Goal: Transaction & Acquisition: Purchase product/service

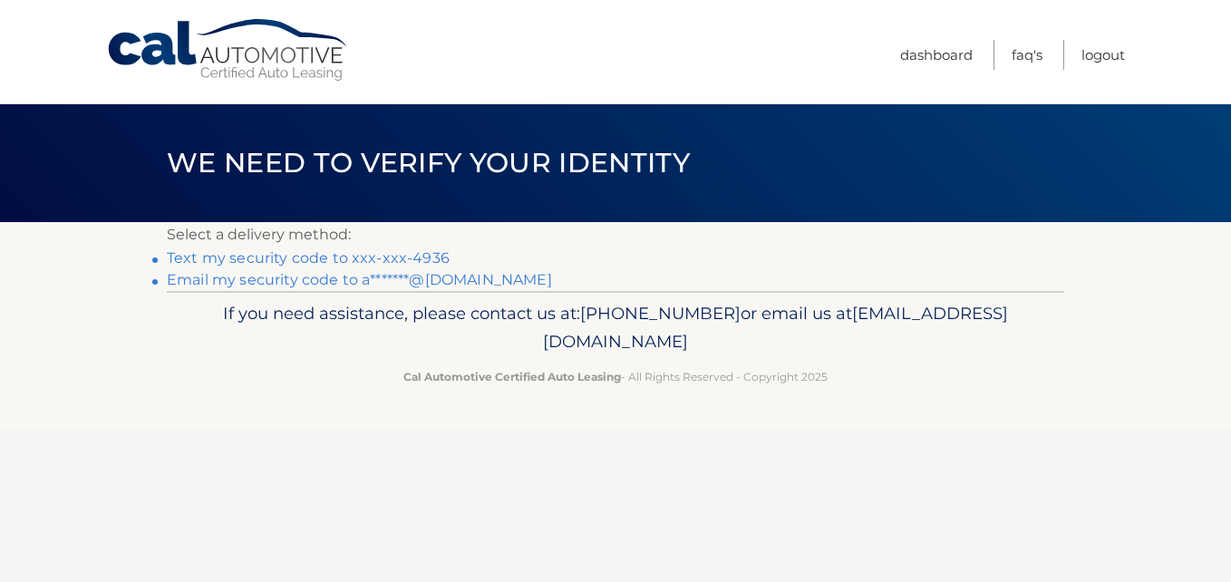
click at [320, 251] on link "Text my security code to xxx-xxx-4936" at bounding box center [308, 257] width 283 height 17
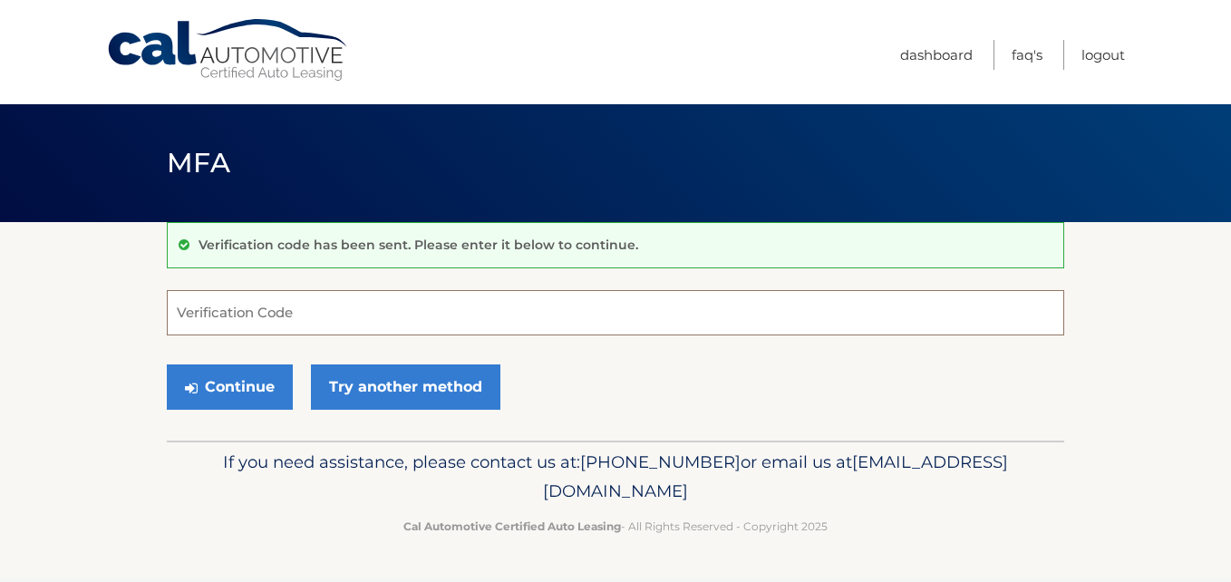
click at [310, 310] on input "Verification Code" at bounding box center [616, 312] width 898 height 45
type input "788170"
click at [167, 365] on button "Continue" at bounding box center [230, 387] width 126 height 45
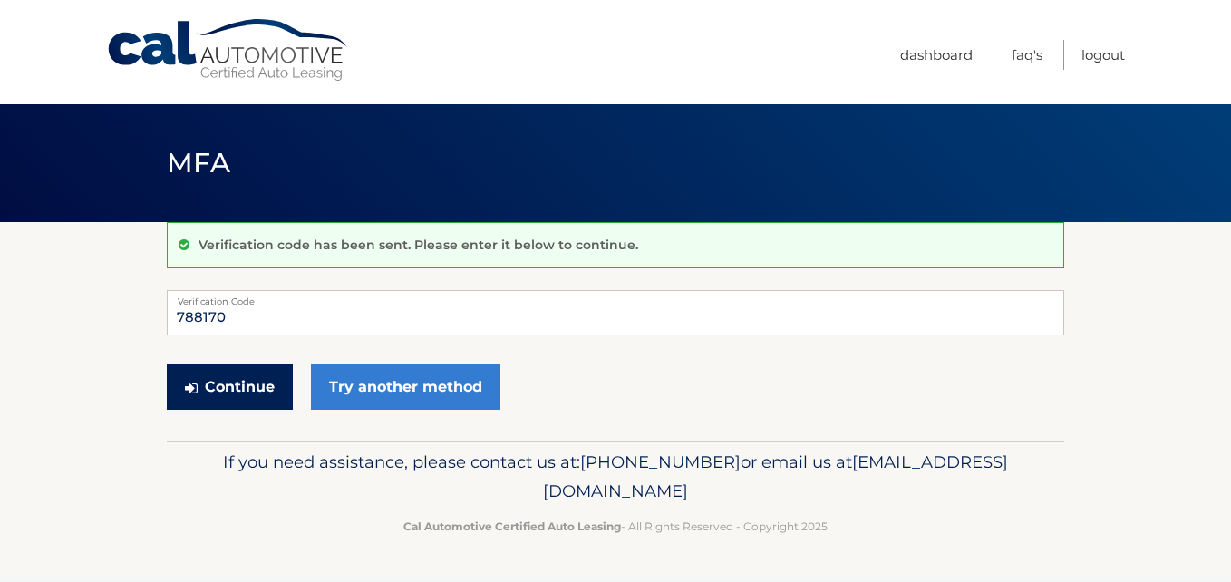
click at [258, 383] on button "Continue" at bounding box center [230, 387] width 126 height 45
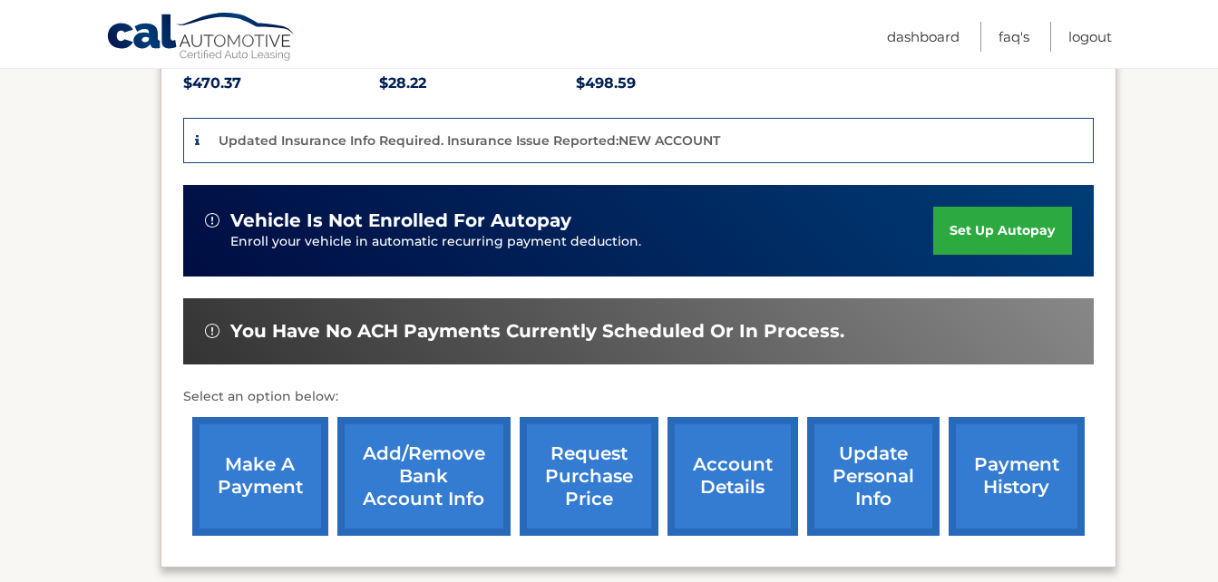
scroll to position [471, 0]
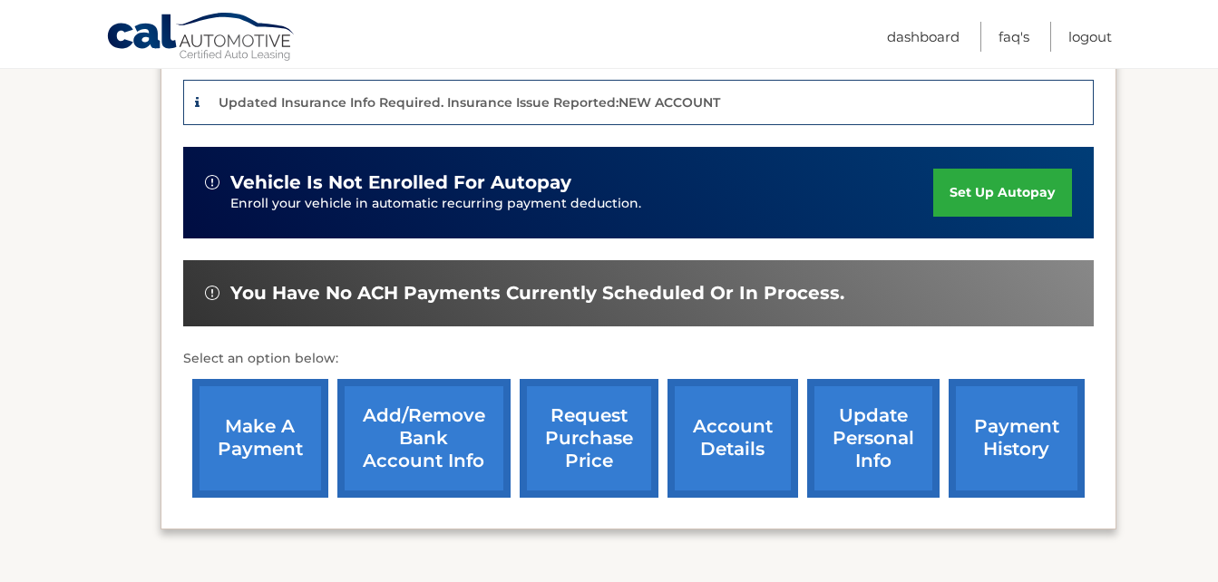
click at [277, 436] on link "make a payment" at bounding box center [260, 438] width 136 height 119
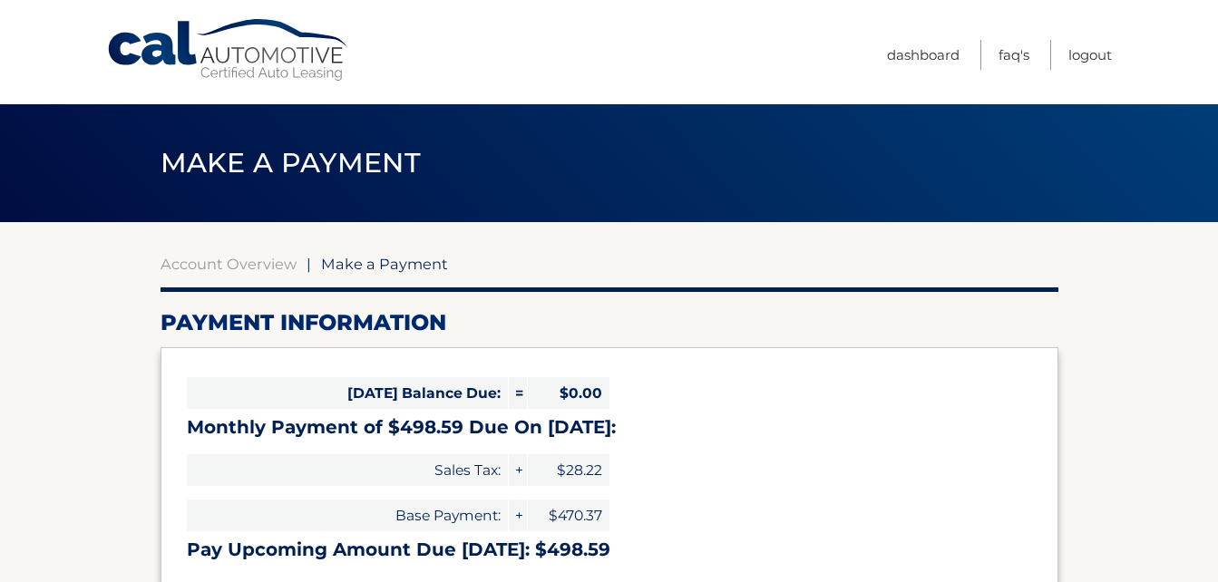
select select "ODM2NzU0M2YtZTcyYS00M2YyLWE1NTQtNzhhMGQ3NDY0NjYw"
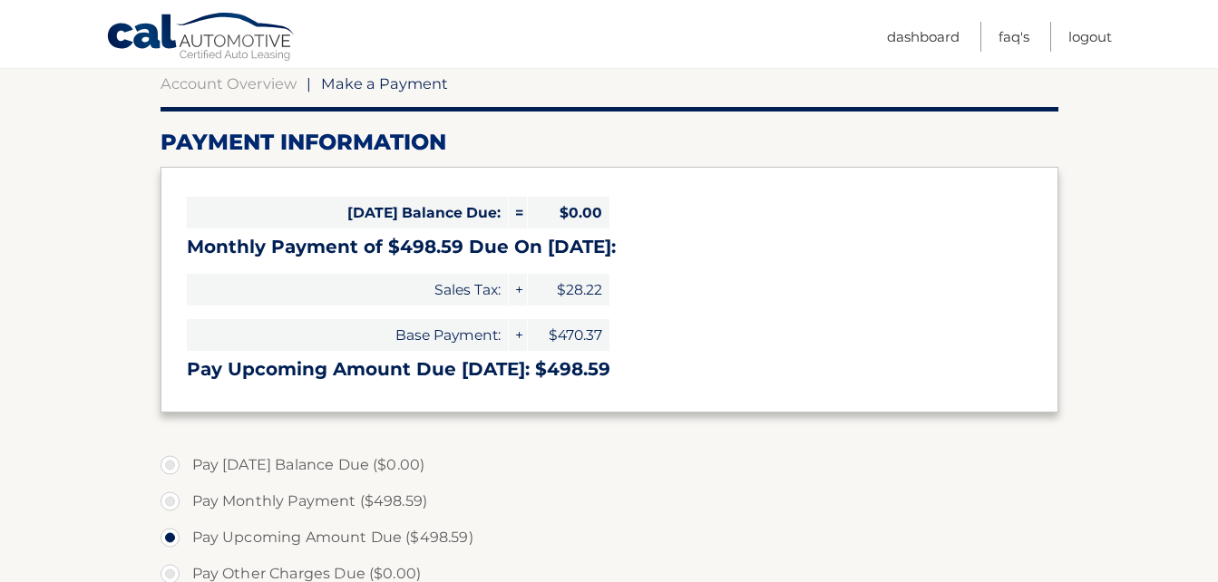
scroll to position [185, 0]
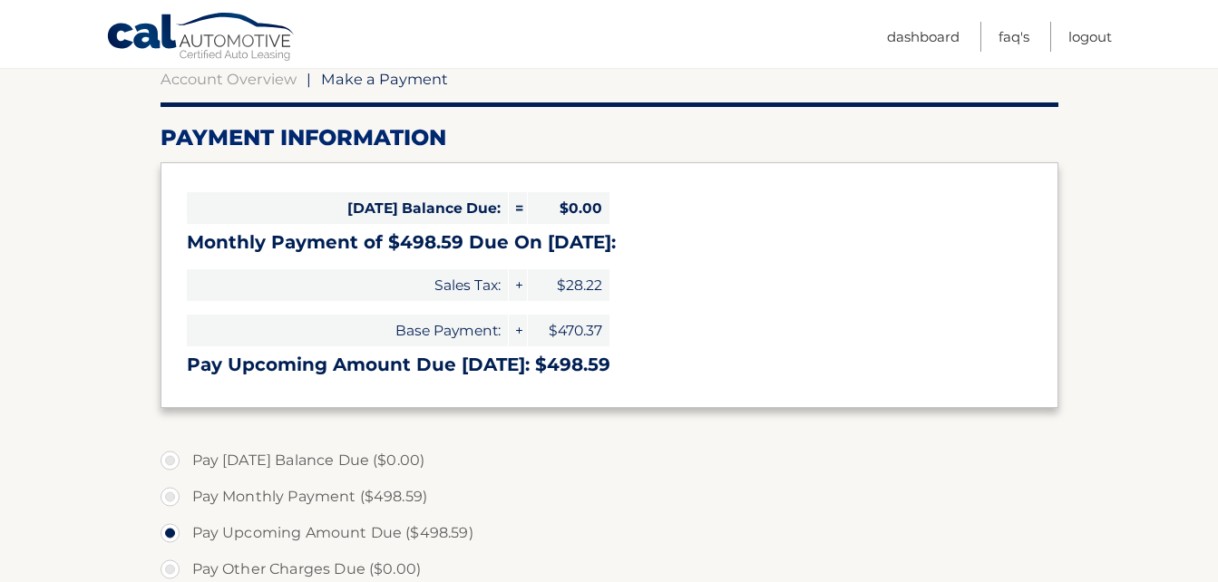
drag, startPoint x: 1211, startPoint y: 234, endPoint x: 1210, endPoint y: 285, distance: 50.8
click at [1210, 285] on section "Account Overview | Make a Payment Payment Information Today's Balance Due: = $0…" at bounding box center [609, 505] width 1218 height 936
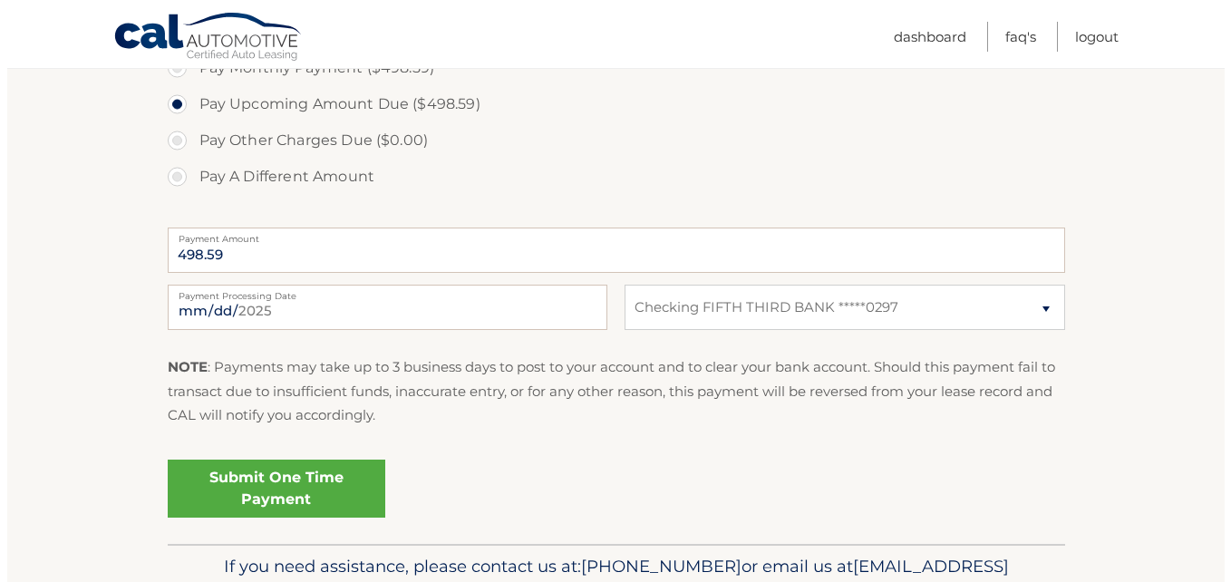
scroll to position [609, 0]
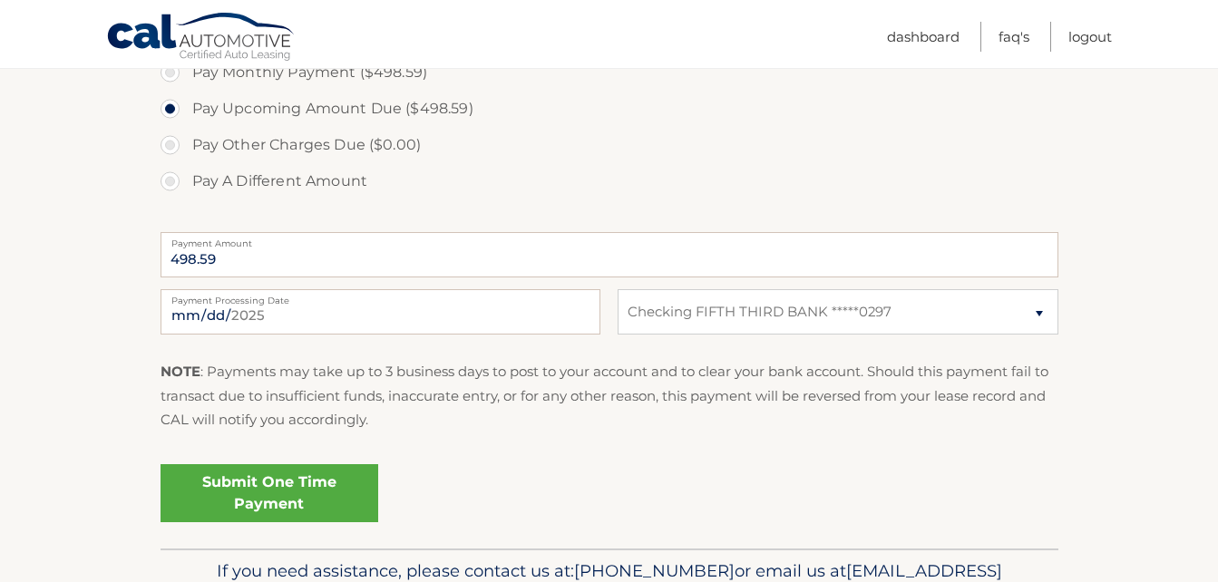
click at [350, 477] on link "Submit One Time Payment" at bounding box center [270, 493] width 218 height 58
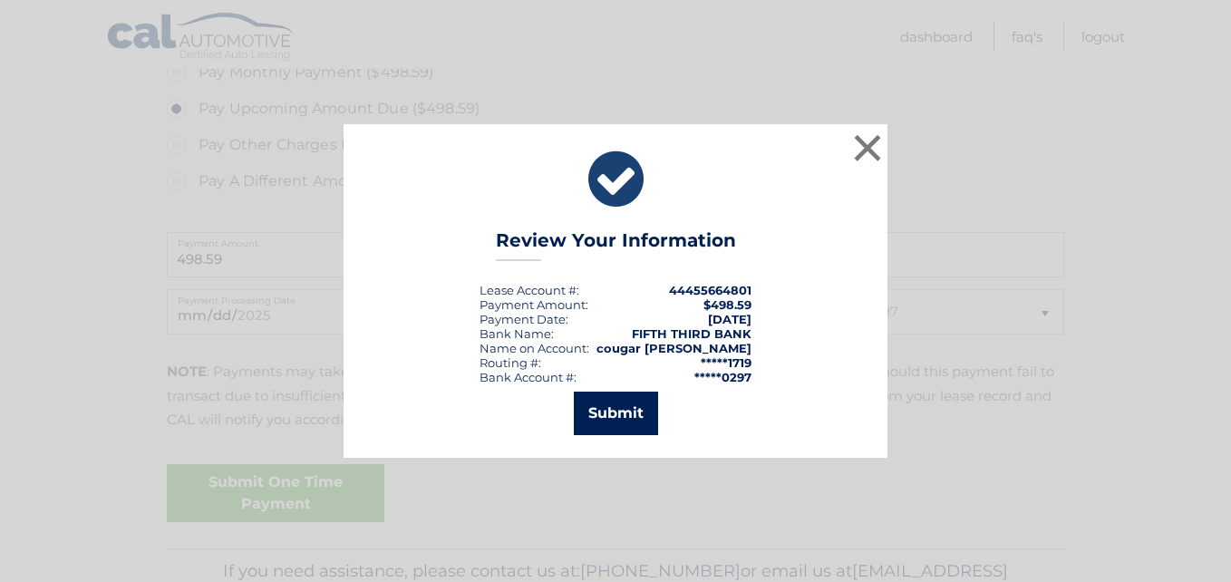
click at [618, 417] on button "Submit" at bounding box center [616, 414] width 84 height 44
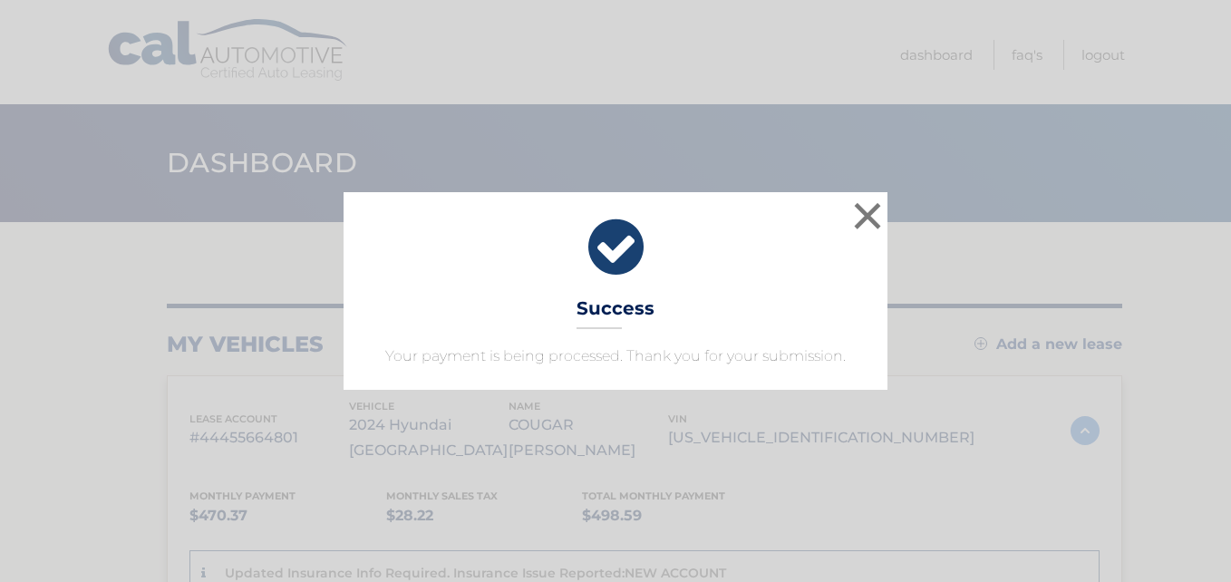
click at [1002, 283] on div "× Success Your payment is being processed. Thank you for your submission." at bounding box center [615, 291] width 1217 height 198
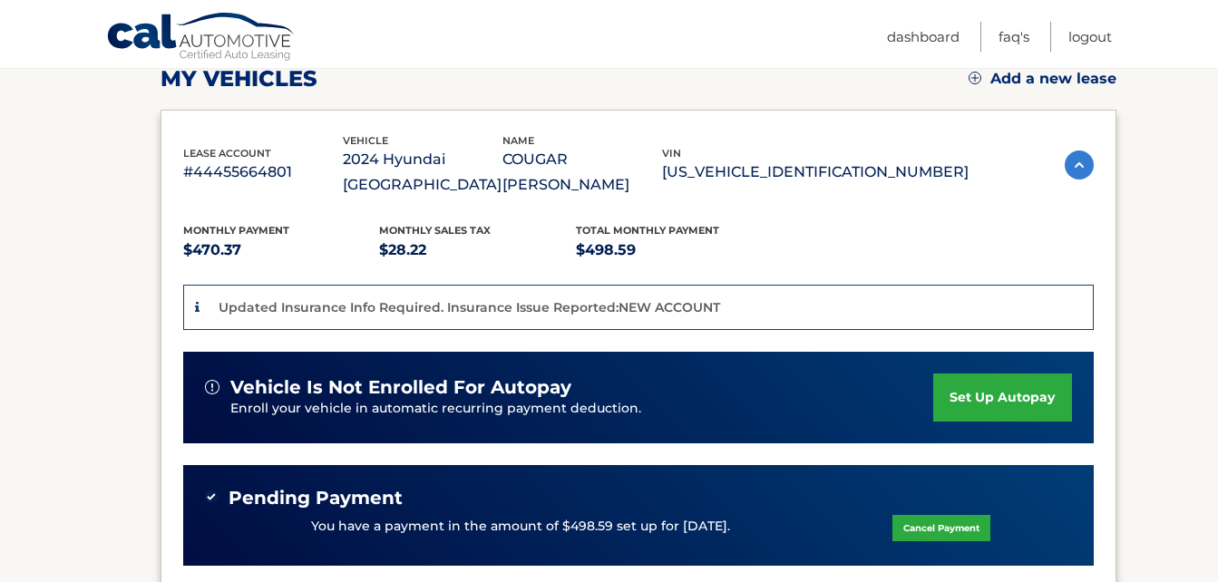
scroll to position [268, 0]
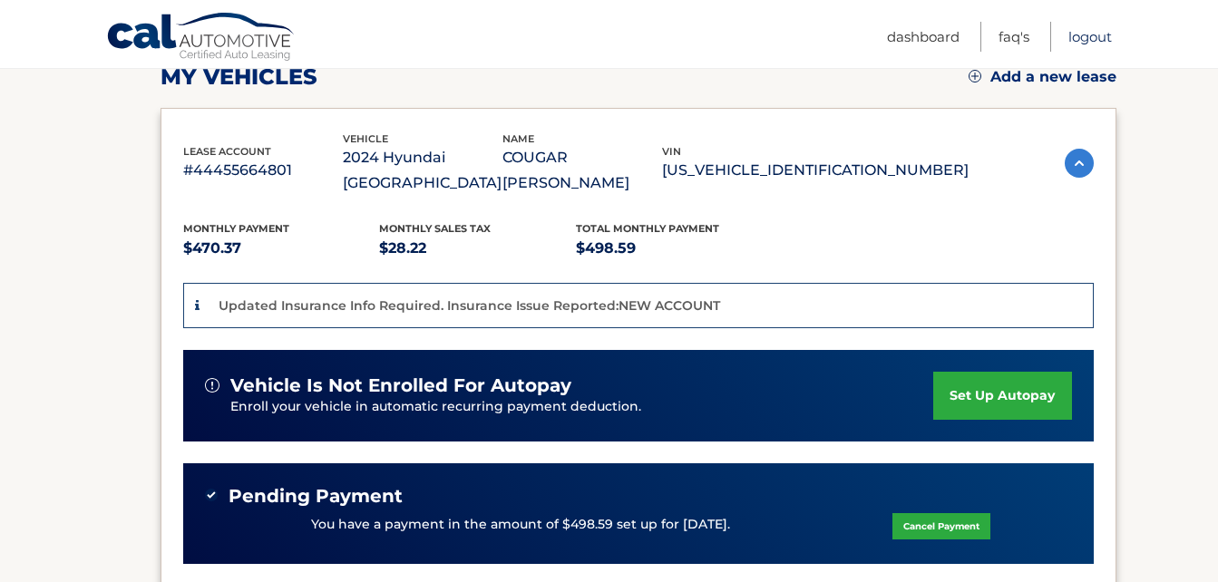
click at [1096, 43] on link "Logout" at bounding box center [1090, 37] width 44 height 30
